Goal: Transaction & Acquisition: Purchase product/service

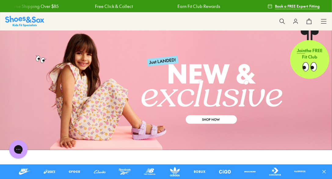
click at [324, 20] on icon at bounding box center [324, 21] width 6 height 6
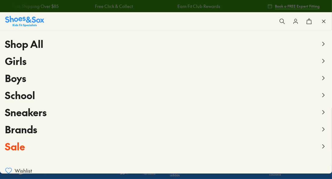
click at [22, 96] on span "School" at bounding box center [20, 95] width 30 height 14
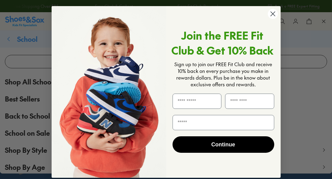
click at [271, 14] on circle "Close dialog" at bounding box center [273, 14] width 10 height 10
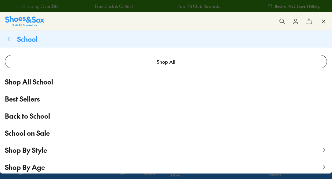
click at [49, 79] on span "Shop All School" at bounding box center [29, 82] width 48 height 10
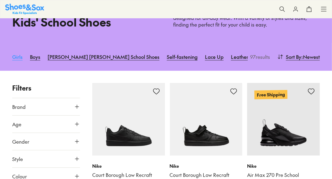
click at [18, 57] on link "Girls" at bounding box center [17, 56] width 10 height 13
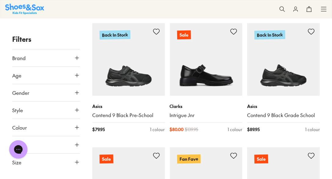
click at [77, 161] on use at bounding box center [77, 163] width 4 height 4
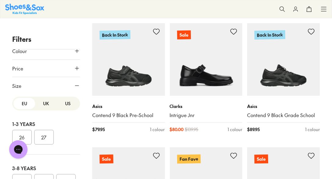
click at [64, 101] on button "US" at bounding box center [68, 103] width 22 height 11
click at [44, 102] on button "UK" at bounding box center [46, 103] width 22 height 11
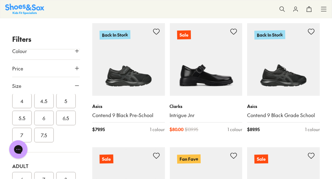
scroll to position [262, 0]
click at [48, 119] on button "6" at bounding box center [44, 118] width 20 height 15
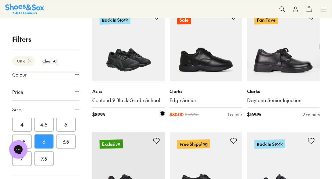
scroll to position [148, 0]
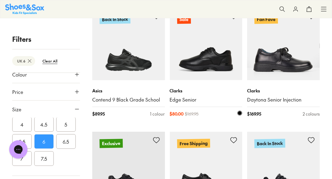
click at [211, 55] on img at bounding box center [206, 44] width 73 height 73
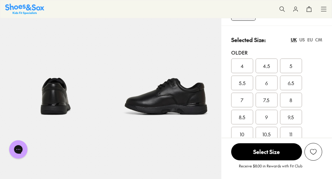
select select "*"
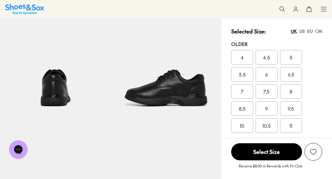
scroll to position [112, 0]
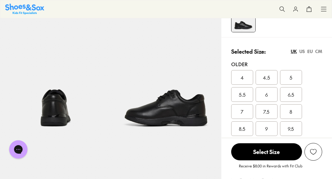
click at [245, 111] on div "7" at bounding box center [242, 111] width 22 height 15
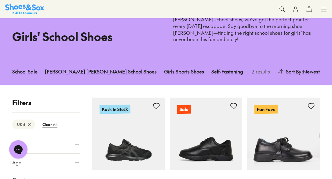
scroll to position [57, 0]
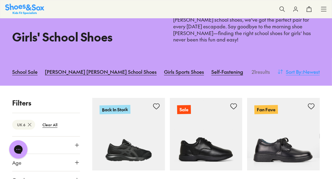
click at [308, 68] on span ": Newest" at bounding box center [311, 71] width 18 height 7
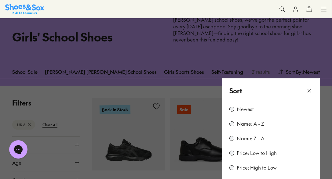
click at [254, 150] on label "Price: Low to High" at bounding box center [257, 153] width 40 height 7
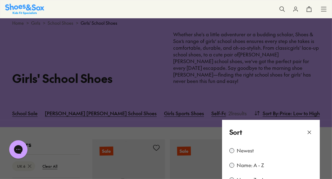
click at [309, 131] on use at bounding box center [309, 132] width 3 height 3
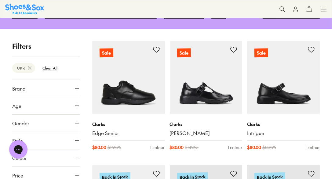
scroll to position [114, 0]
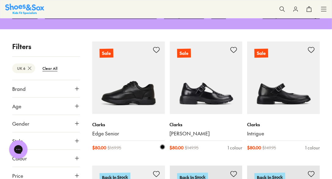
click at [129, 76] on img at bounding box center [128, 78] width 73 height 73
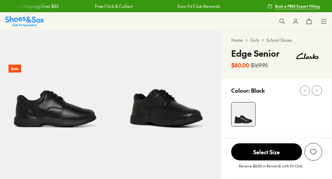
select select "*"
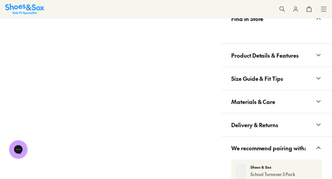
scroll to position [443, 0]
click at [315, 125] on icon at bounding box center [318, 125] width 7 height 7
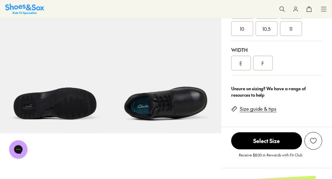
scroll to position [229, 0]
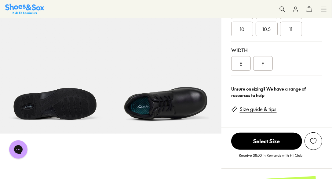
click at [270, 110] on link "Size guide & tips" at bounding box center [258, 109] width 37 height 7
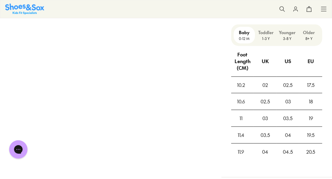
scroll to position [510, 0]
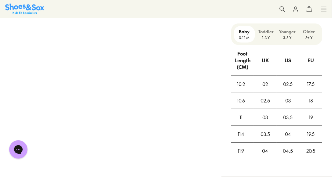
click at [311, 34] on p "Older" at bounding box center [309, 31] width 16 height 6
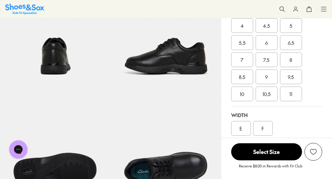
scroll to position [155, 0]
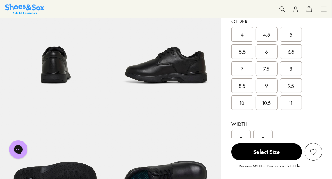
click at [295, 52] on div "6.5" at bounding box center [291, 51] width 22 height 15
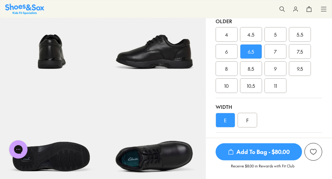
scroll to position [148, 0]
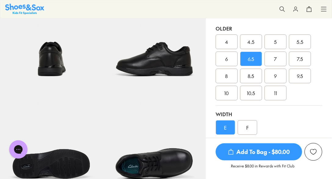
click at [265, 155] on span "Add To Bag - $80.00" at bounding box center [259, 152] width 86 height 17
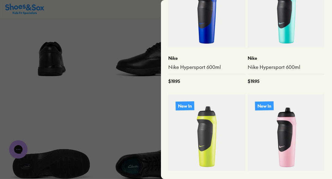
scroll to position [320, 0]
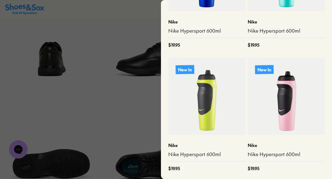
click at [147, 109] on div at bounding box center [166, 89] width 332 height 179
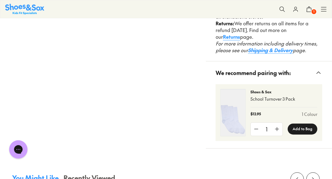
scroll to position [1172, 0]
click at [303, 126] on button "Add to Bag" at bounding box center [303, 128] width 30 height 11
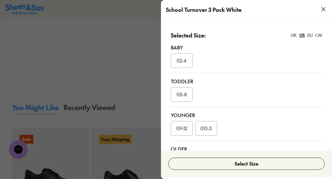
scroll to position [1292, 0]
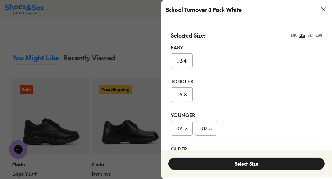
click at [253, 163] on button "Select Size" at bounding box center [246, 164] width 156 height 12
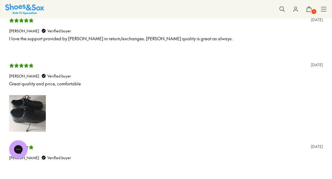
scroll to position [1659, 0]
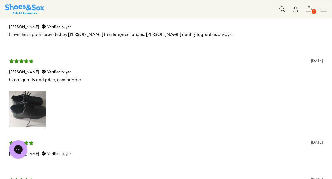
click at [311, 10] on span "1" at bounding box center [314, 12] width 6 height 6
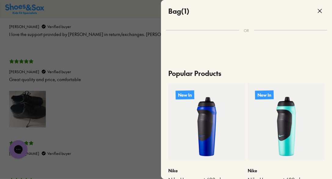
scroll to position [161, 0]
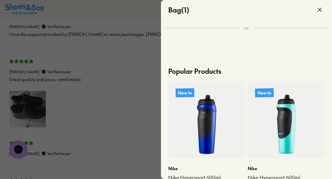
click at [115, 57] on div at bounding box center [166, 89] width 332 height 179
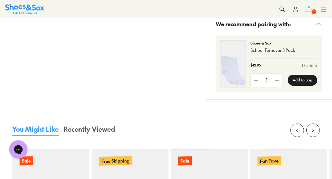
scroll to position [1221, 0]
click at [307, 75] on button "Add to Bag" at bounding box center [303, 80] width 30 height 11
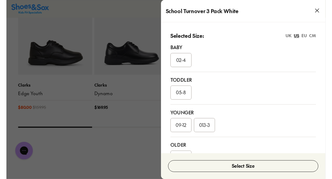
scroll to position [1370, 0]
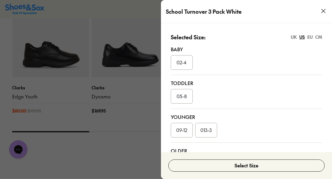
click at [307, 39] on div "EU" at bounding box center [309, 37] width 5 height 6
click at [308, 38] on div "EU" at bounding box center [309, 37] width 5 height 6
click at [184, 126] on div "09-12" at bounding box center [182, 130] width 22 height 15
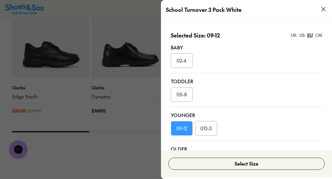
click at [317, 36] on div "CM" at bounding box center [318, 35] width 7 height 6
click at [324, 9] on icon at bounding box center [323, 8] width 7 height 7
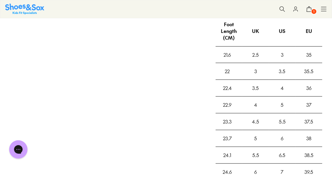
scroll to position [0, 0]
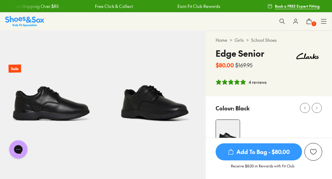
click at [326, 19] on icon at bounding box center [324, 21] width 6 height 6
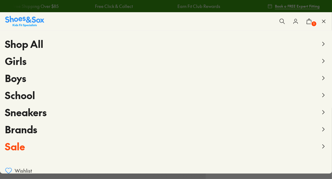
click at [20, 149] on span "Sale" at bounding box center [15, 147] width 20 height 14
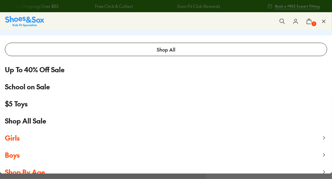
scroll to position [8, 0]
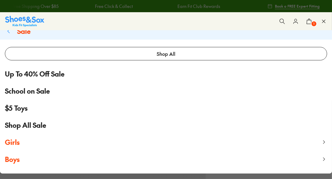
click at [40, 75] on span "Up To 40% Off Sale" at bounding box center [35, 74] width 60 height 10
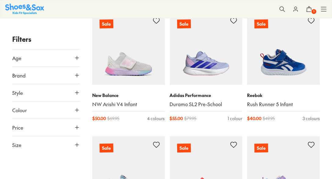
scroll to position [102, 0]
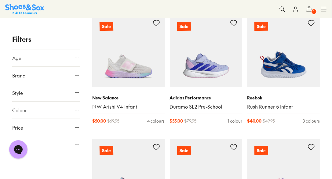
click at [56, 92] on button "Style" at bounding box center [46, 92] width 68 height 17
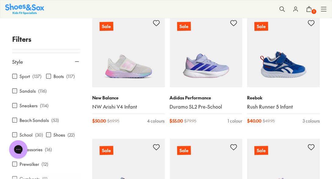
scroll to position [30, 0]
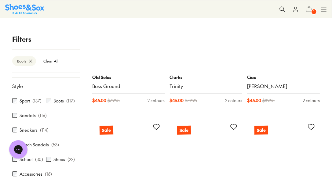
scroll to position [1117, 0]
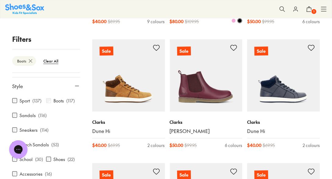
scroll to position [176, 0]
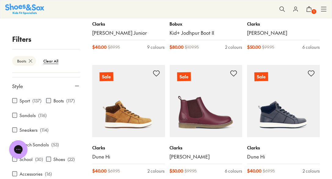
click at [324, 9] on use at bounding box center [323, 9] width 5 height 4
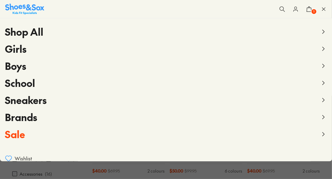
click at [323, 49] on icon at bounding box center [323, 48] width 7 height 7
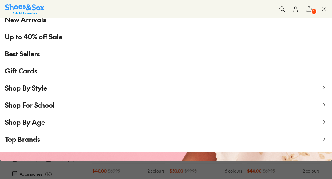
scroll to position [56, 0]
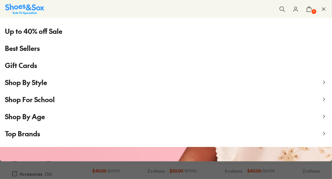
click at [42, 100] on span "Shop For School" at bounding box center [30, 99] width 50 height 9
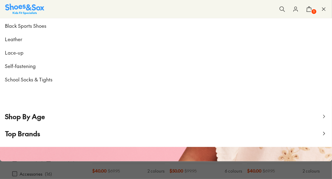
scroll to position [0, 0]
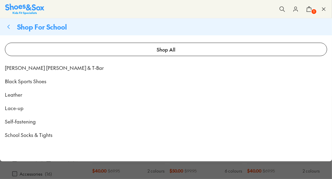
click at [34, 136] on span "School Socks & Tights" at bounding box center [29, 134] width 48 height 7
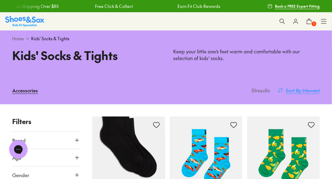
click at [287, 89] on span "Sort By" at bounding box center [294, 90] width 16 height 7
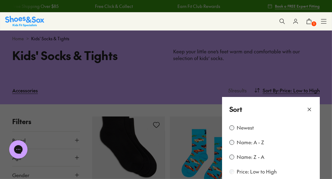
scroll to position [17, 0]
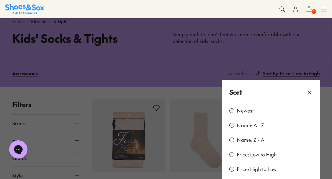
click at [308, 92] on icon at bounding box center [309, 93] width 6 height 6
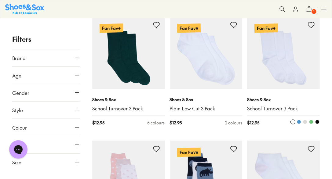
scroll to position [353, 0]
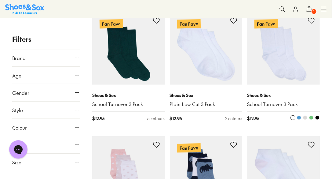
click at [279, 53] on img at bounding box center [283, 48] width 73 height 73
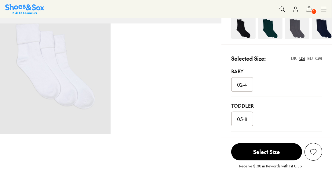
select select "*"
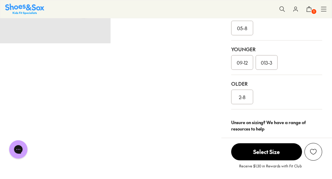
scroll to position [209, 0]
click at [245, 93] on span "2-8" at bounding box center [242, 96] width 7 height 7
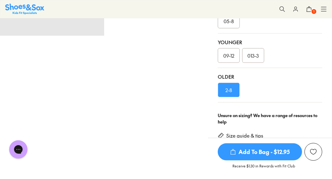
click at [271, 155] on span "Add To Bag - $12.95" at bounding box center [260, 152] width 84 height 17
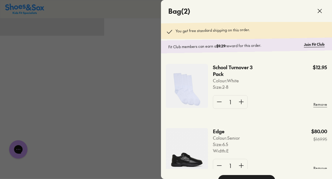
click at [202, 141] on img at bounding box center [187, 150] width 42 height 44
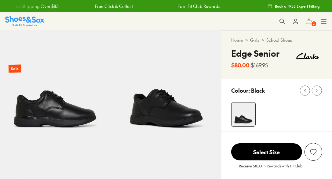
select select "*"
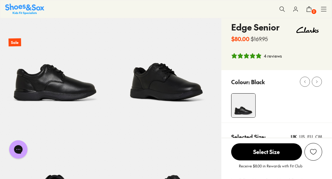
scroll to position [7, 0]
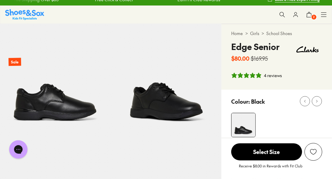
click at [311, 16] on icon at bounding box center [309, 15] width 6 height 6
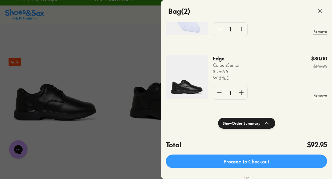
scroll to position [73, 0]
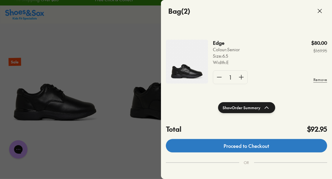
click at [279, 145] on link "Proceed to Checkout" at bounding box center [246, 145] width 161 height 13
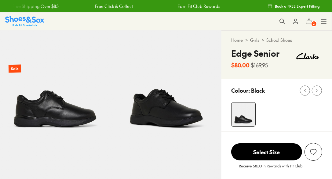
select select "*"
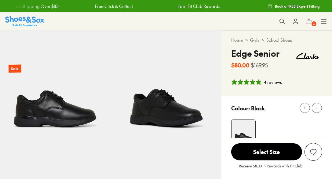
click at [308, 21] on icon at bounding box center [309, 21] width 6 height 6
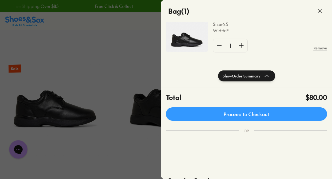
scroll to position [58, 0]
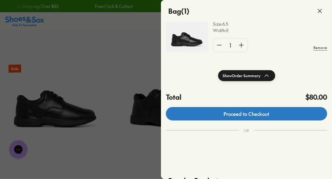
click at [263, 118] on link "Proceed to Checkout" at bounding box center [246, 113] width 161 height 13
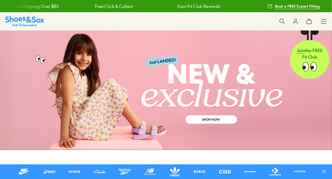
click at [323, 20] on icon at bounding box center [324, 21] width 6 height 6
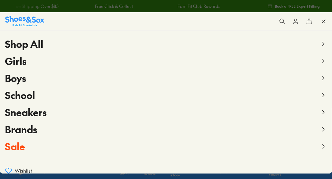
click at [25, 96] on span "School" at bounding box center [20, 95] width 30 height 14
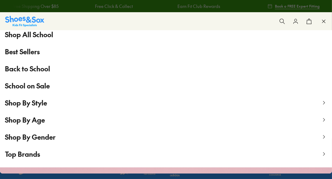
scroll to position [48, 0]
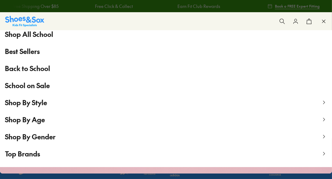
click at [40, 137] on span "Shop By Gender" at bounding box center [30, 136] width 51 height 9
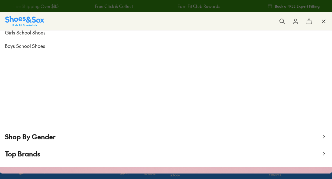
scroll to position [0, 0]
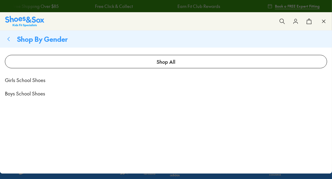
click at [33, 81] on span "Girls School Shoes" at bounding box center [25, 79] width 41 height 7
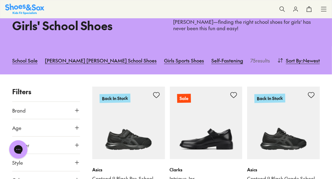
scroll to position [68, 0]
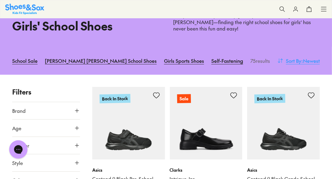
click at [304, 57] on span ": Newest" at bounding box center [311, 60] width 18 height 7
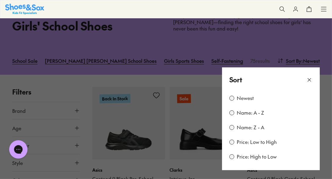
click at [247, 139] on label "Price: Low to High" at bounding box center [257, 142] width 40 height 7
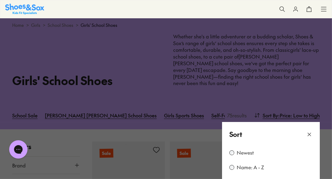
click at [310, 132] on icon at bounding box center [309, 135] width 6 height 6
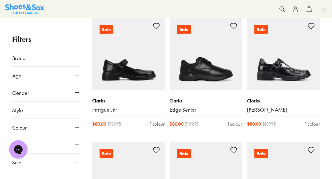
scroll to position [524, 0]
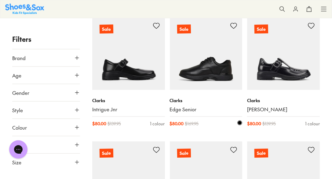
click at [221, 49] on img at bounding box center [206, 53] width 73 height 73
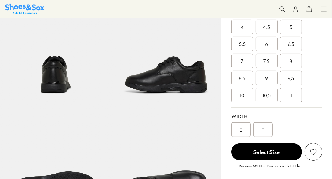
select select "*"
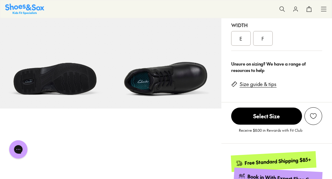
scroll to position [262, 0]
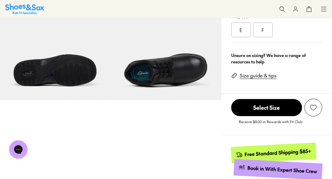
click at [267, 76] on link "Size guide & tips" at bounding box center [258, 75] width 37 height 7
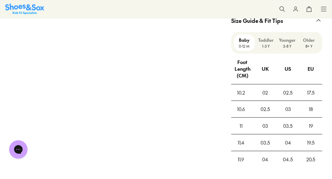
scroll to position [504, 0]
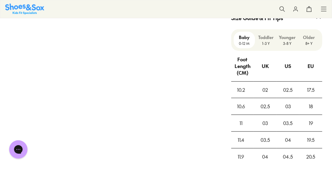
click at [309, 38] on p "Older" at bounding box center [309, 37] width 16 height 6
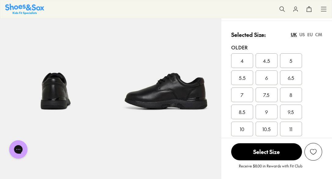
scroll to position [128, 0]
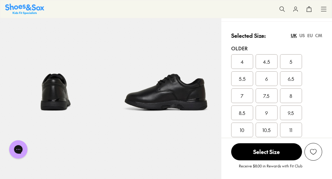
click at [301, 36] on div "US" at bounding box center [301, 35] width 5 height 6
click at [242, 76] on span "6.5" at bounding box center [242, 78] width 6 height 7
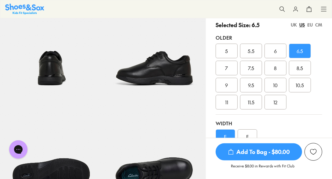
scroll to position [132, 0]
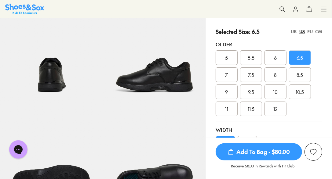
click at [294, 31] on div "UK" at bounding box center [294, 31] width 6 height 6
click at [301, 56] on span "5.5" at bounding box center [300, 57] width 7 height 7
click at [268, 153] on span "Add To Bag - $80.00" at bounding box center [259, 152] width 86 height 17
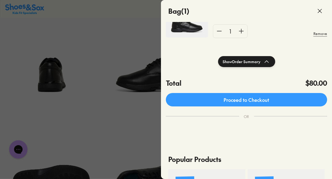
scroll to position [73, 0]
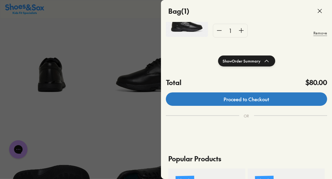
click at [268, 100] on link "Proceed to Checkout" at bounding box center [246, 99] width 161 height 13
